Goal: Task Accomplishment & Management: Manage account settings

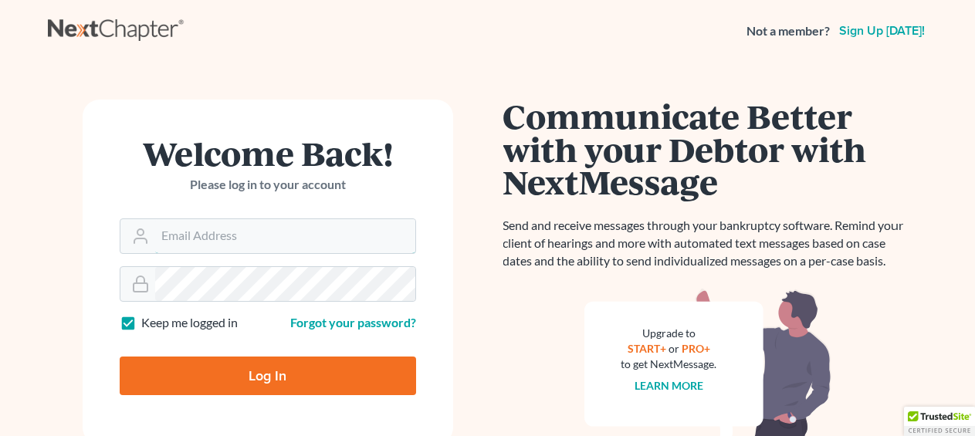
type input "[EMAIL_ADDRESS][DOMAIN_NAME]"
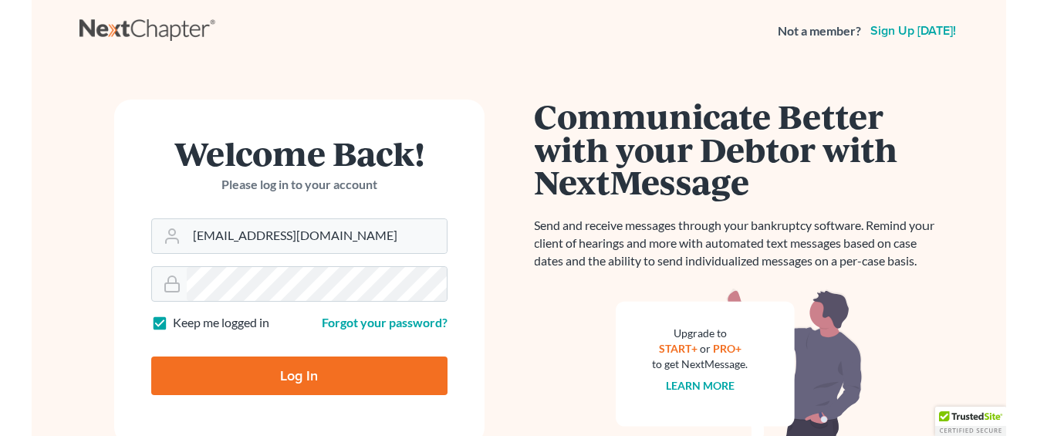
scroll to position [2, 0]
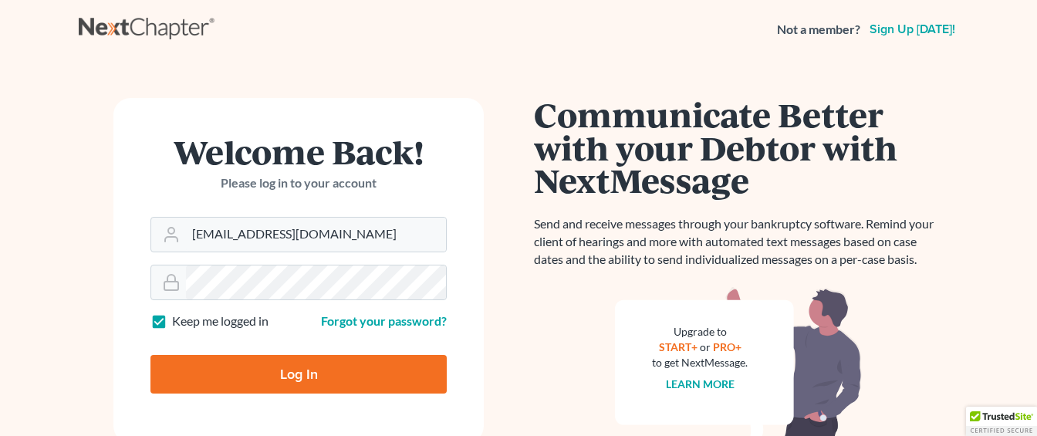
click at [276, 367] on input "Log In" at bounding box center [299, 374] width 296 height 39
type input "Thinking..."
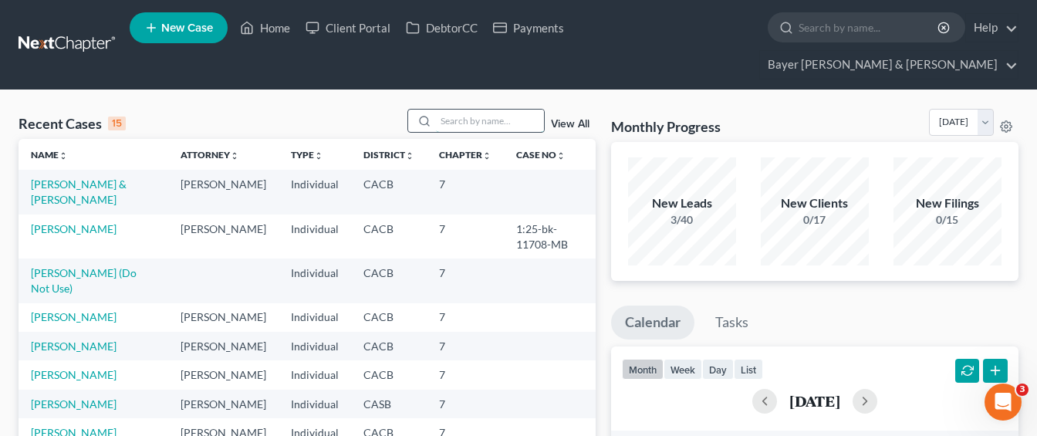
click at [473, 110] on input "search" at bounding box center [490, 121] width 108 height 22
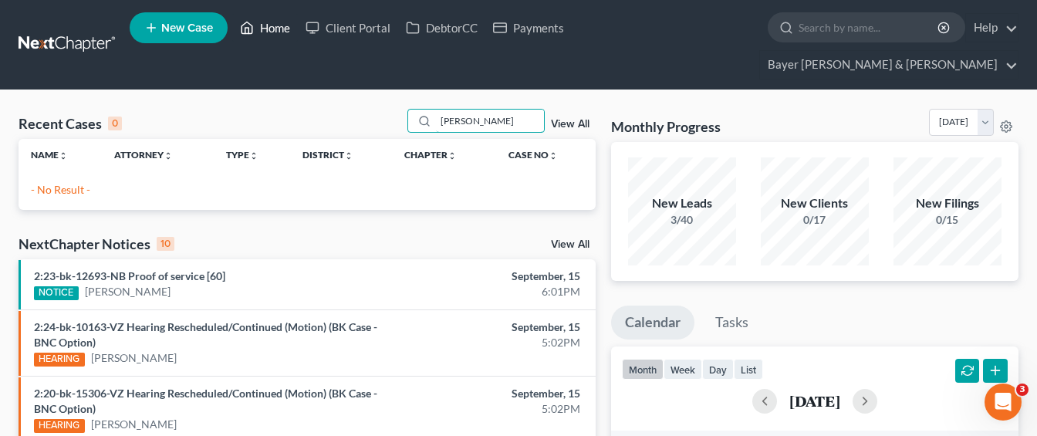
type input "[PERSON_NAME]"
click at [267, 31] on link "Home" at bounding box center [265, 28] width 66 height 28
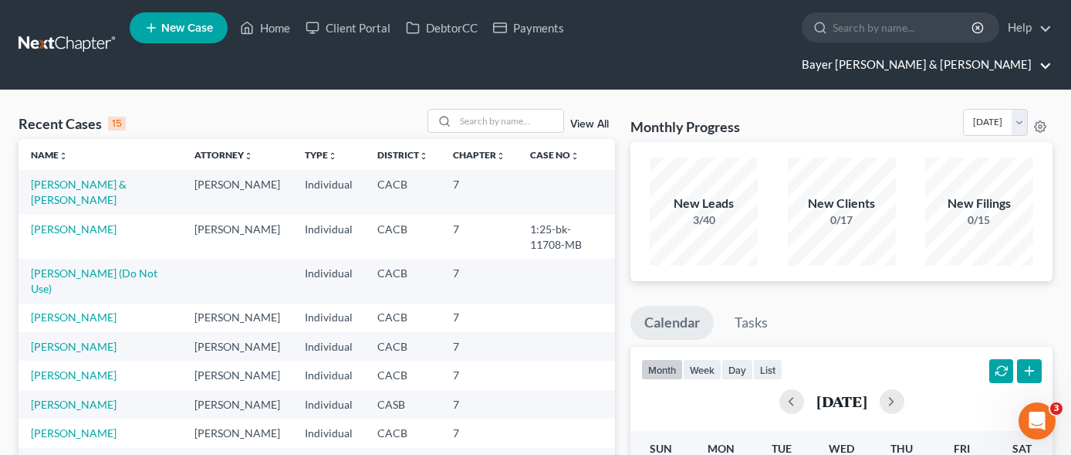
click at [963, 51] on link "Bayer [PERSON_NAME] & [PERSON_NAME]" at bounding box center [923, 65] width 258 height 28
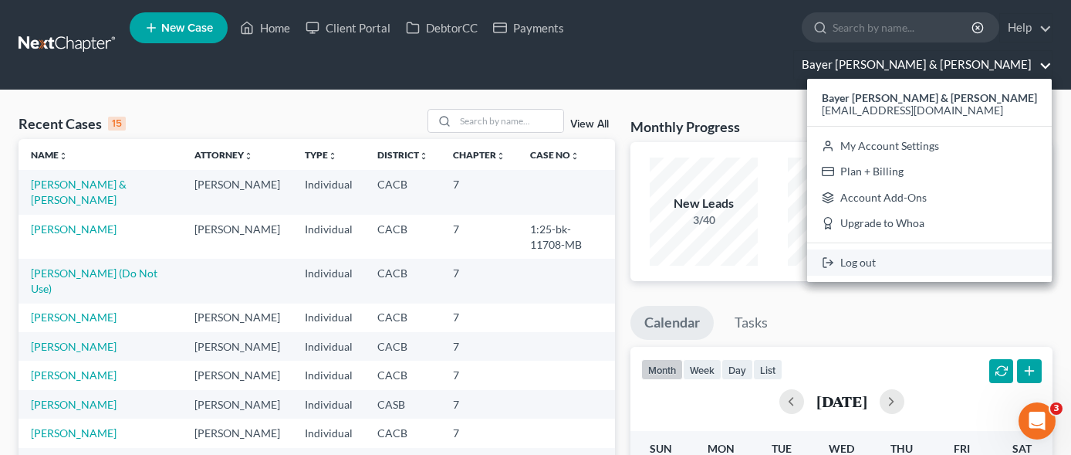
click at [834, 253] on icon at bounding box center [828, 262] width 12 height 19
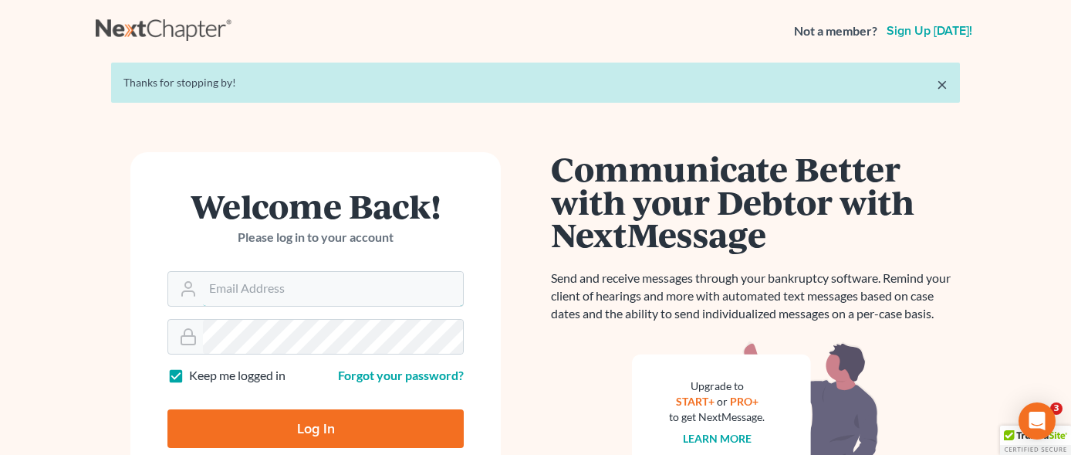
type input "[EMAIL_ADDRESS][DOMAIN_NAME]"
click at [310, 430] on input "Log In" at bounding box center [315, 428] width 296 height 39
type input "Thinking..."
